Goal: Use online tool/utility: Utilize a website feature to perform a specific function

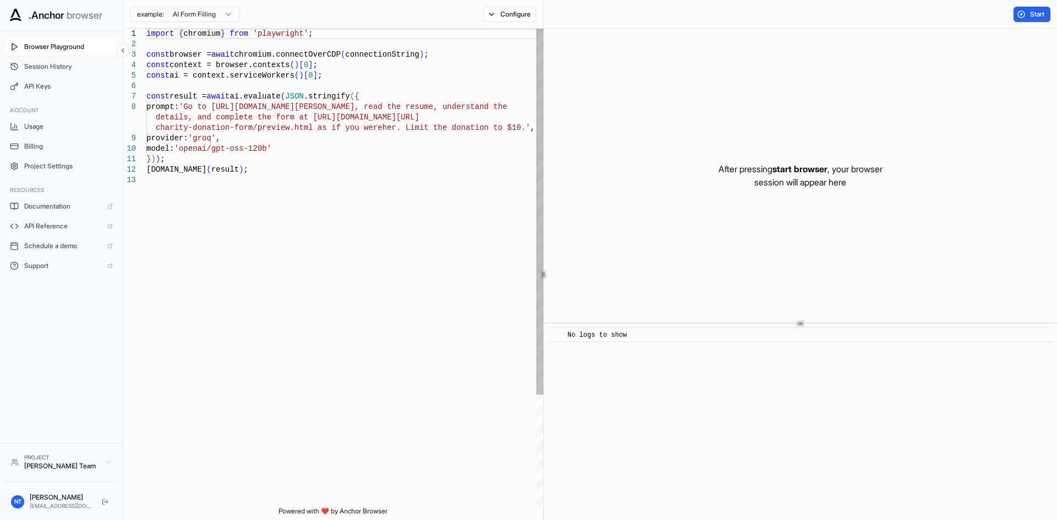
click at [33, 96] on div "Browser Playground Session History API Keys Account Usage Billing Project Setti…" at bounding box center [61, 237] width 123 height 412
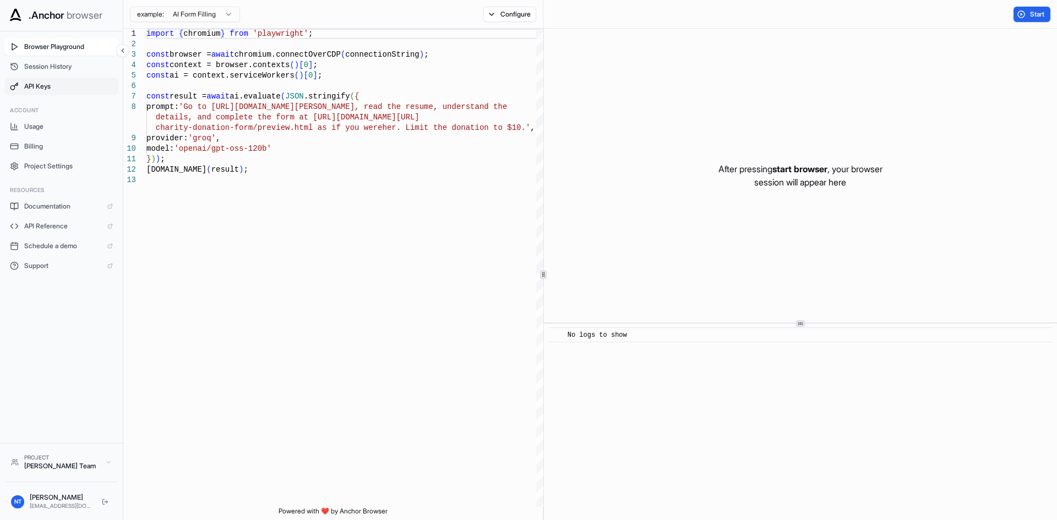
click at [34, 87] on span "API Keys" at bounding box center [68, 86] width 89 height 9
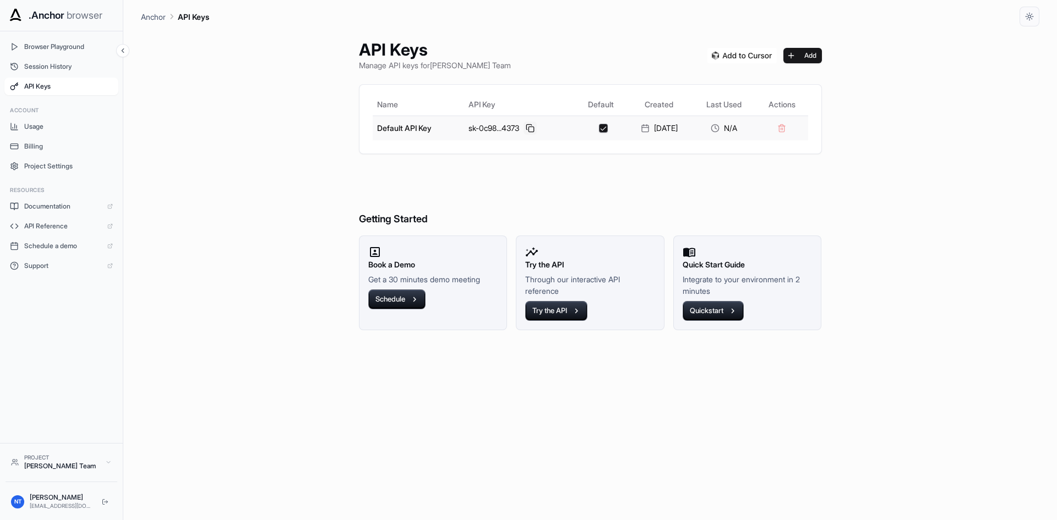
click at [523, 125] on button at bounding box center [529, 128] width 13 height 13
click at [74, 69] on span "Session History" at bounding box center [68, 66] width 89 height 9
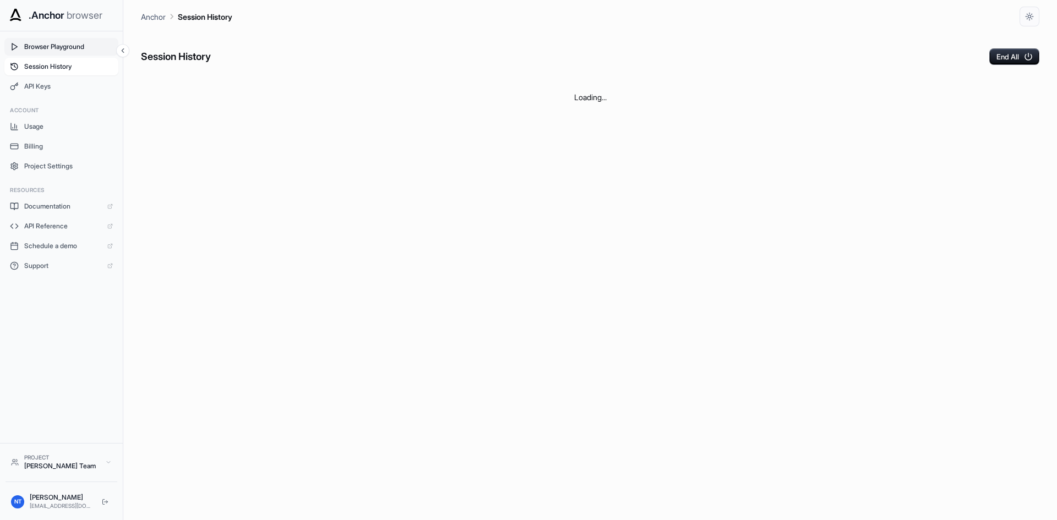
click at [80, 45] on span "Browser Playground" at bounding box center [68, 46] width 89 height 9
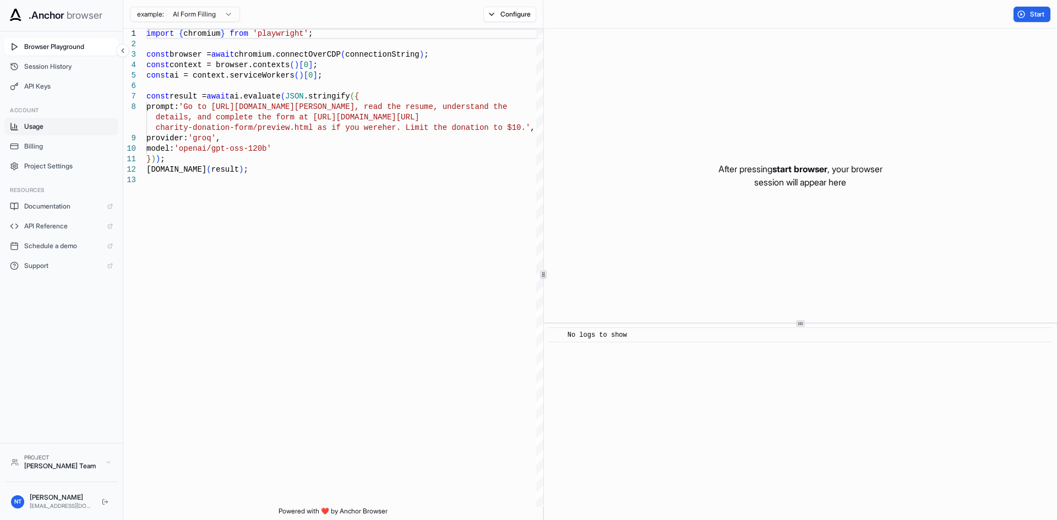
click at [59, 128] on span "Usage" at bounding box center [68, 126] width 89 height 9
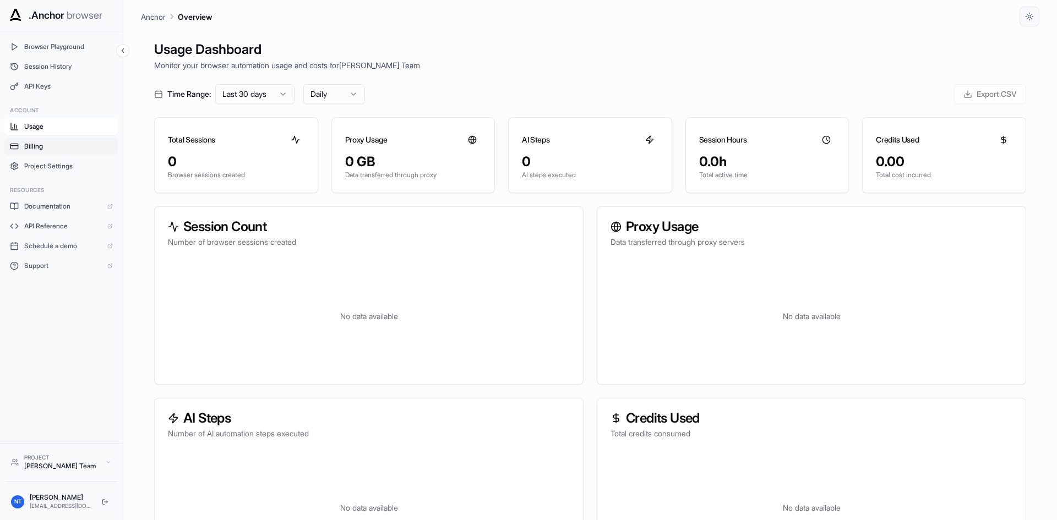
click at [65, 145] on span "Billing" at bounding box center [68, 146] width 89 height 9
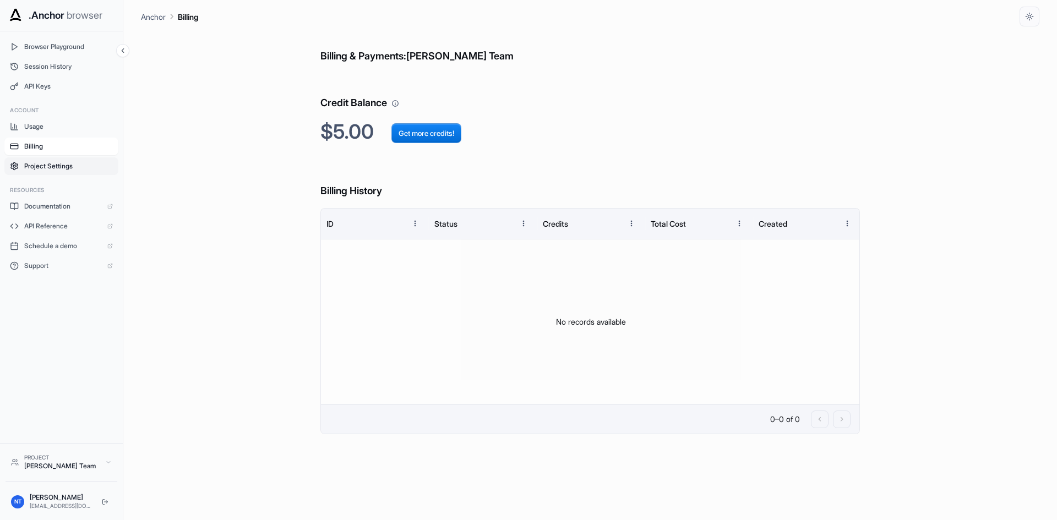
click at [69, 165] on span "Project Settings" at bounding box center [68, 166] width 89 height 9
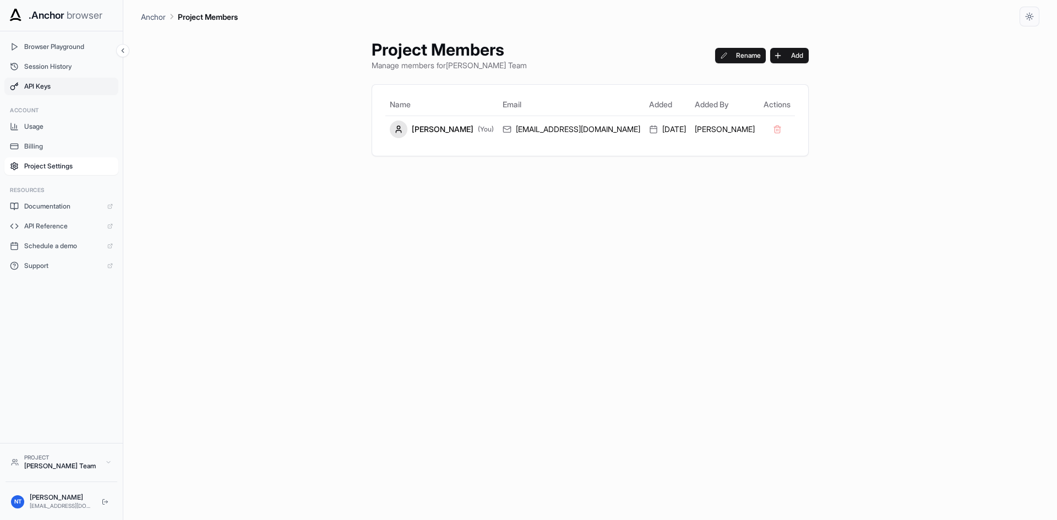
click at [46, 90] on span "API Keys" at bounding box center [68, 86] width 89 height 9
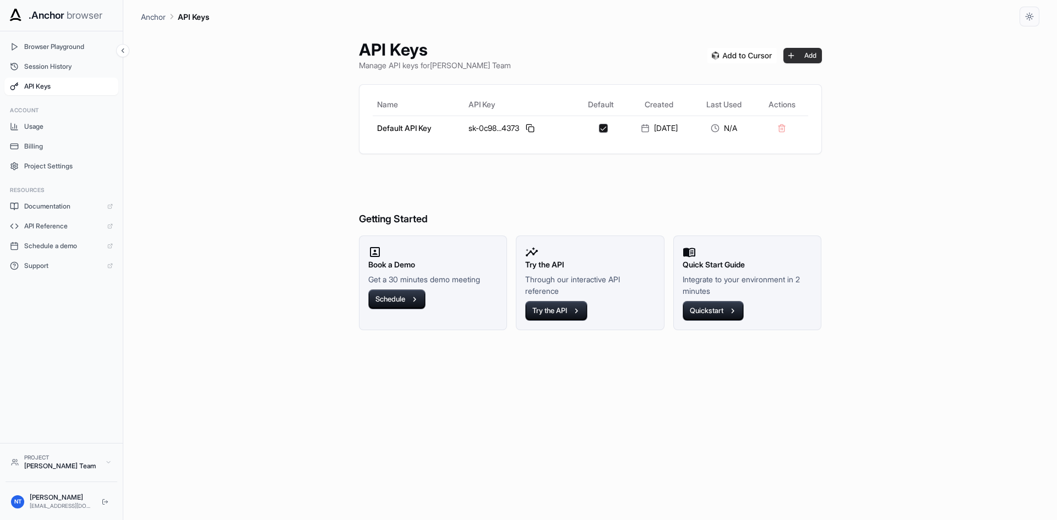
click at [810, 52] on button "Add" at bounding box center [802, 55] width 39 height 15
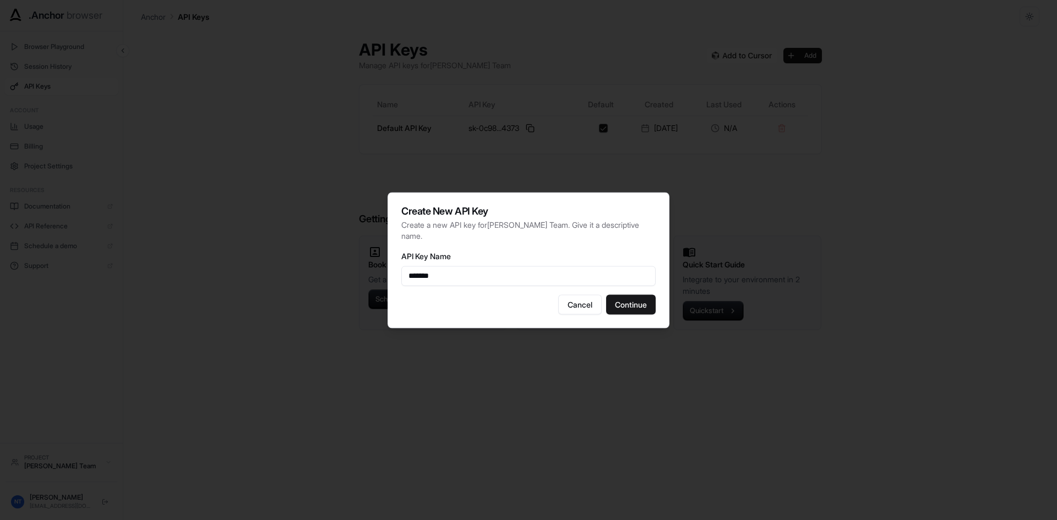
type input "*******"
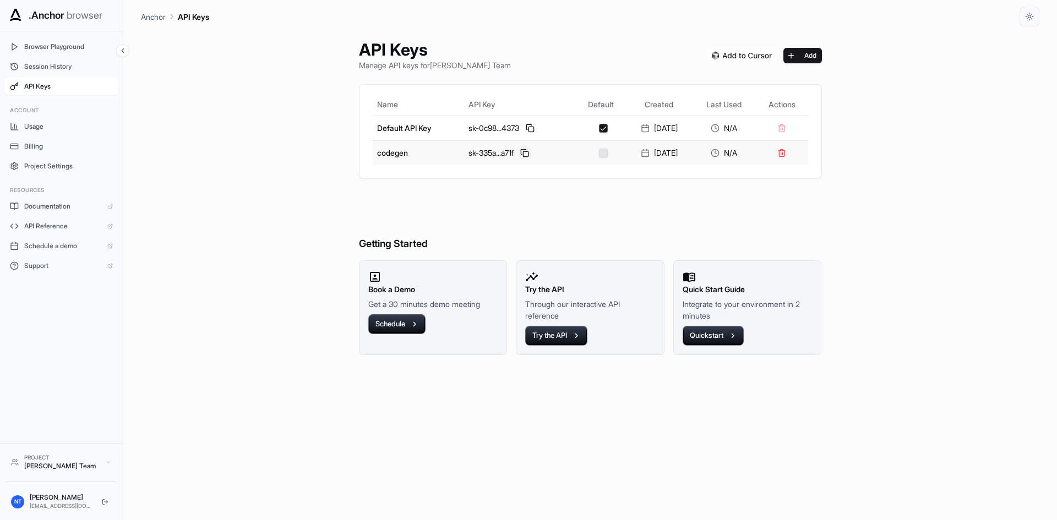
click at [519, 152] on button at bounding box center [524, 152] width 13 height 13
click at [518, 150] on button at bounding box center [524, 152] width 13 height 13
click at [71, 168] on span "Project Settings" at bounding box center [68, 166] width 89 height 9
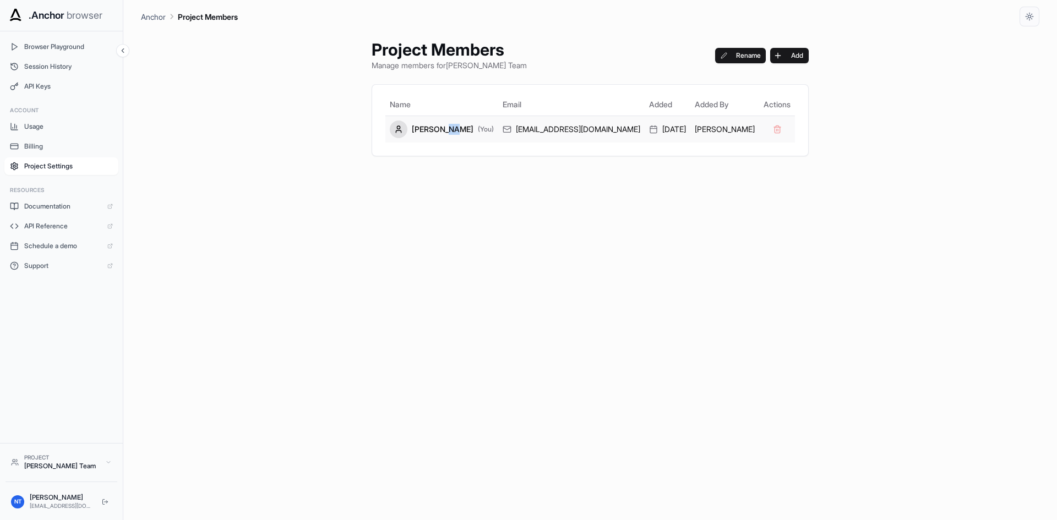
drag, startPoint x: 453, startPoint y: 116, endPoint x: 461, endPoint y: 129, distance: 15.0
click at [461, 129] on td "[PERSON_NAME] (You)" at bounding box center [441, 129] width 113 height 27
click at [461, 129] on div "[PERSON_NAME] (You)" at bounding box center [442, 130] width 104 height 18
click at [51, 133] on button "Usage" at bounding box center [61, 127] width 114 height 18
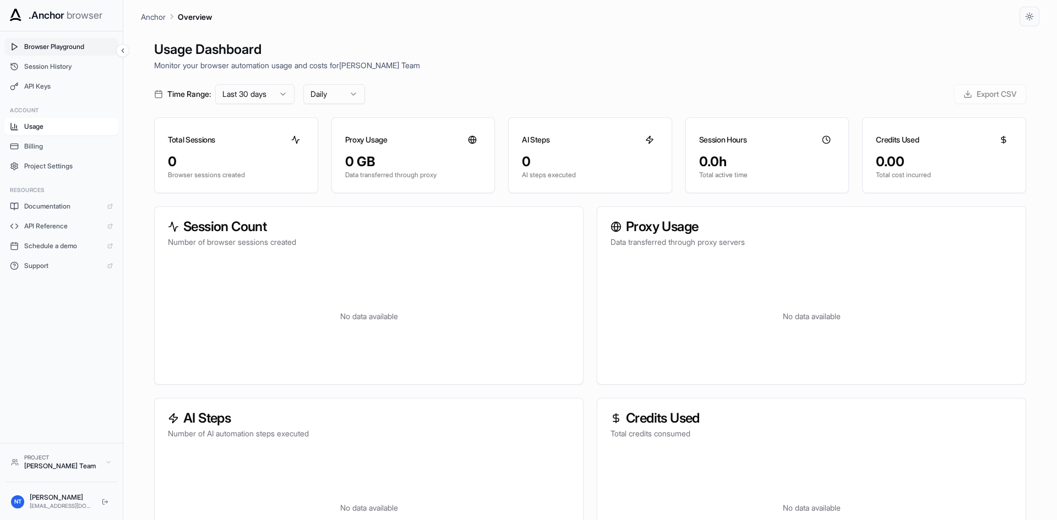
click at [57, 51] on span "Browser Playground" at bounding box center [68, 46] width 89 height 9
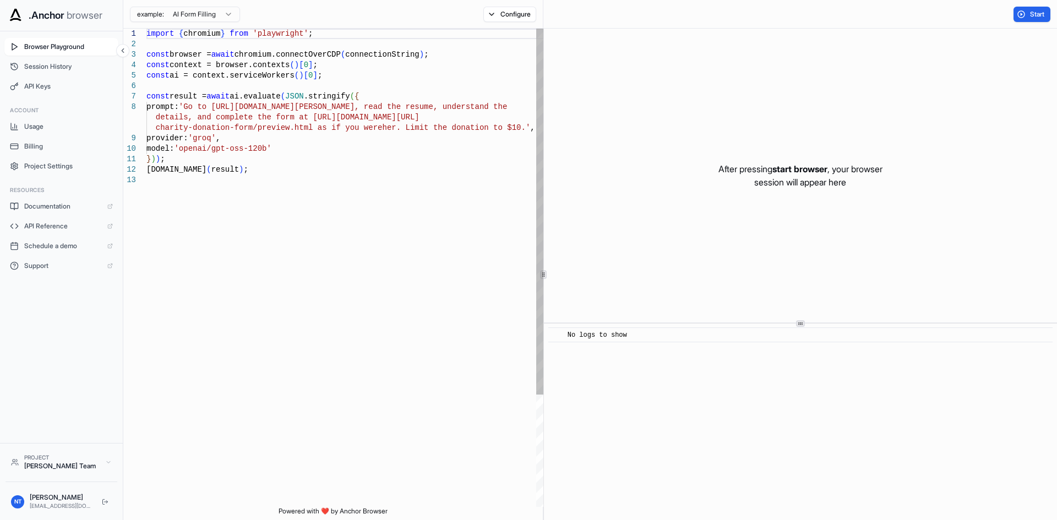
type textarea "**********"
click at [392, 192] on div "import { chromium } from 'playwright' ; const browser = await chromium.connectO…" at bounding box center [344, 341] width 397 height 625
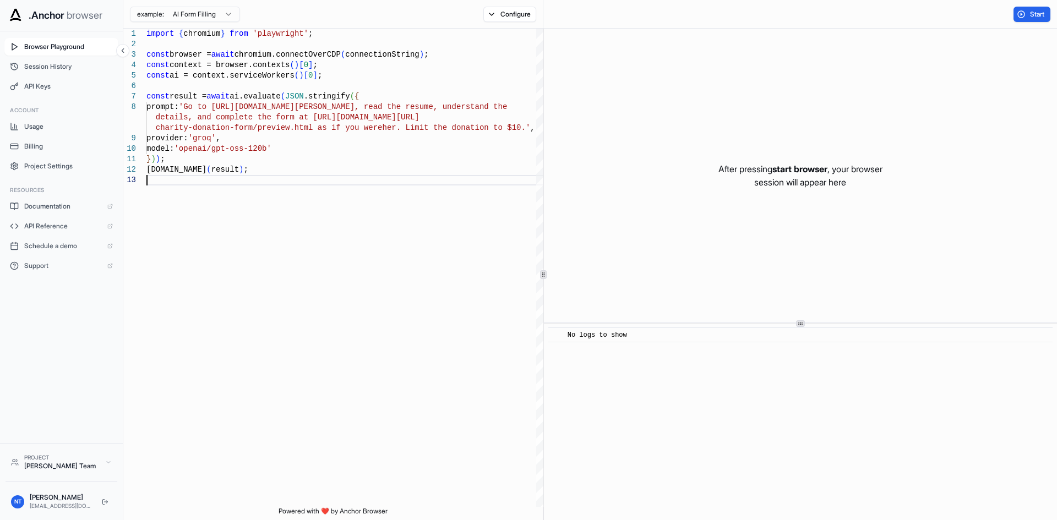
click at [1047, 6] on div "Start" at bounding box center [799, 14] width 513 height 29
click at [1043, 10] on span "Start" at bounding box center [1037, 14] width 15 height 9
click at [1031, 15] on span "Stop" at bounding box center [1037, 14] width 15 height 9
